Goal: Find specific page/section: Find specific page/section

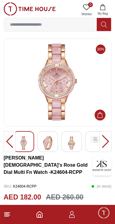
scroll to position [36, 0]
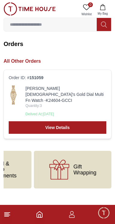
click at [42, 95] on link "[PERSON_NAME] [DEMOGRAPHIC_DATA]'s Gold Dial Multi Fn Watch -K24604-GCCI" at bounding box center [65, 94] width 81 height 18
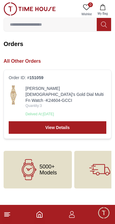
click at [39, 96] on link "[PERSON_NAME] [DEMOGRAPHIC_DATA]'s Gold Dial Multi Fn Watch -K24604-GCCI" at bounding box center [65, 94] width 81 height 18
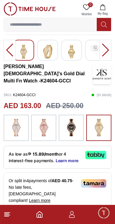
scroll to position [92, 0]
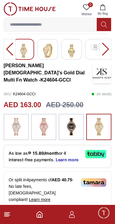
click at [69, 127] on img at bounding box center [71, 127] width 15 height 20
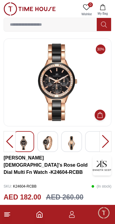
scroll to position [92, 0]
